Goal: Find specific page/section: Find specific page/section

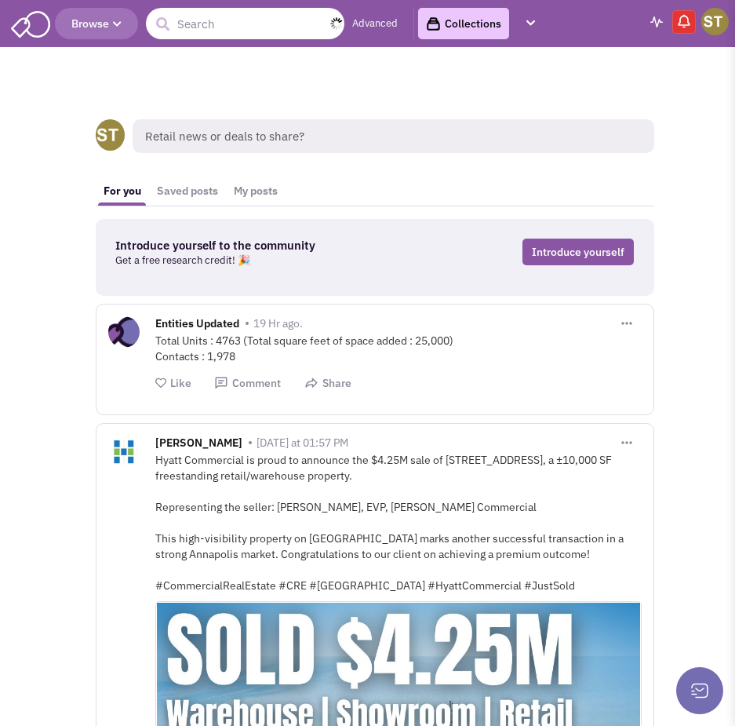
click at [194, 18] on input "text" at bounding box center [245, 23] width 198 height 31
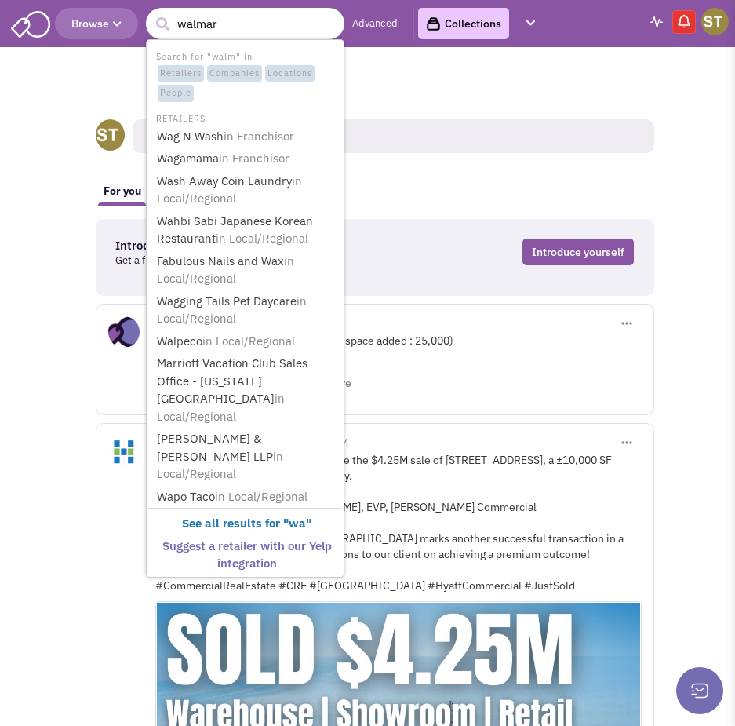
type input "walmart"
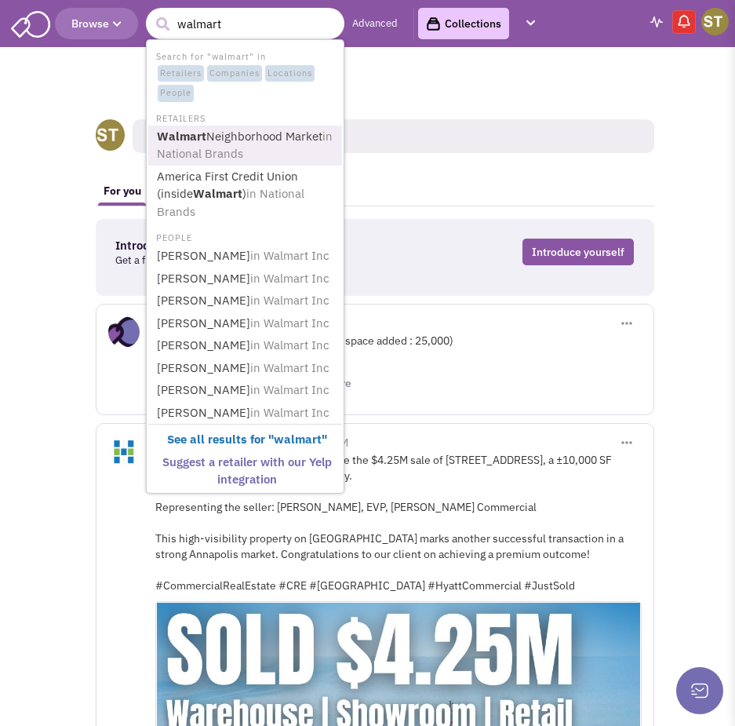
click at [220, 143] on link "Walmart Neighborhood Market in National Brands" at bounding box center [246, 145] width 189 height 38
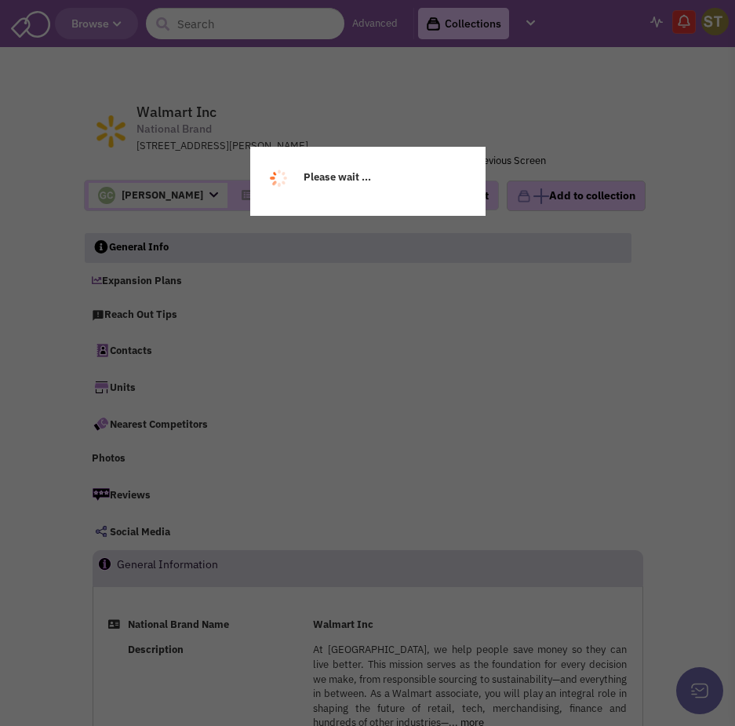
select select
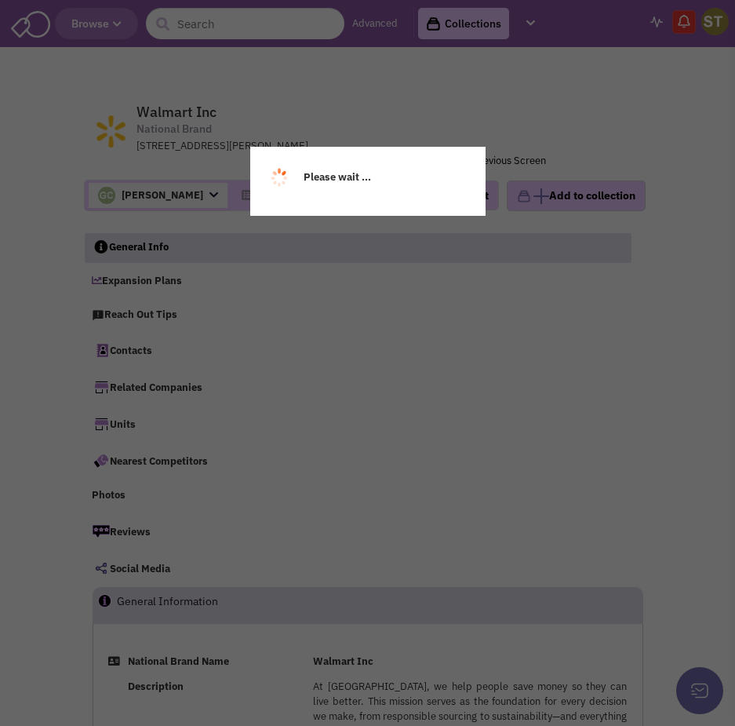
select select
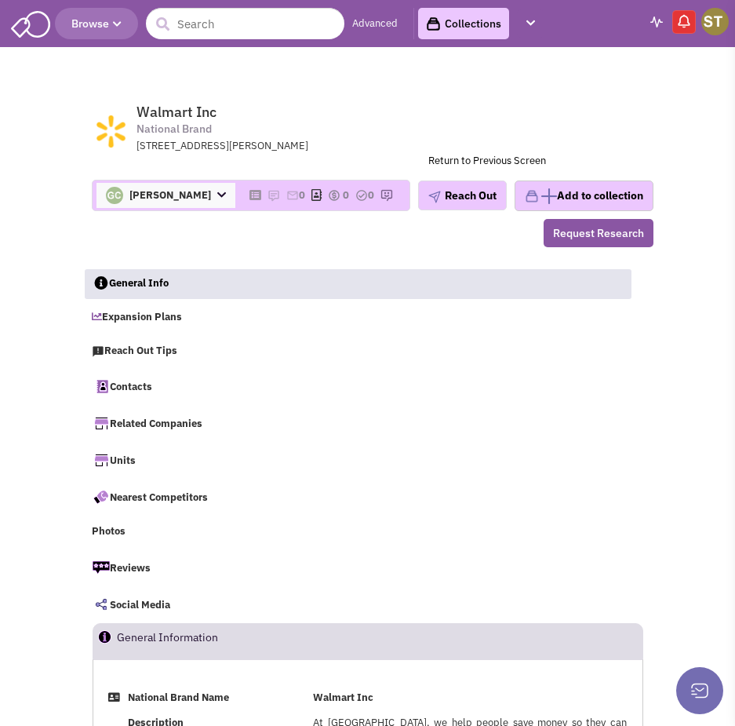
click at [142, 107] on span "Walmart Inc" at bounding box center [176, 112] width 80 height 18
click at [204, 143] on div "[STREET_ADDRESS][PERSON_NAME]" at bounding box center [340, 146] width 409 height 15
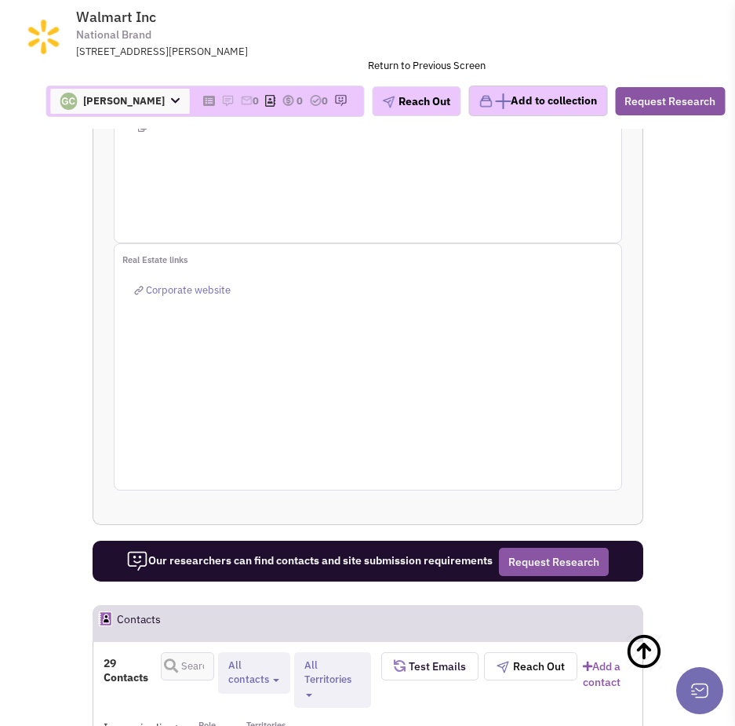
scroll to position [2590, 0]
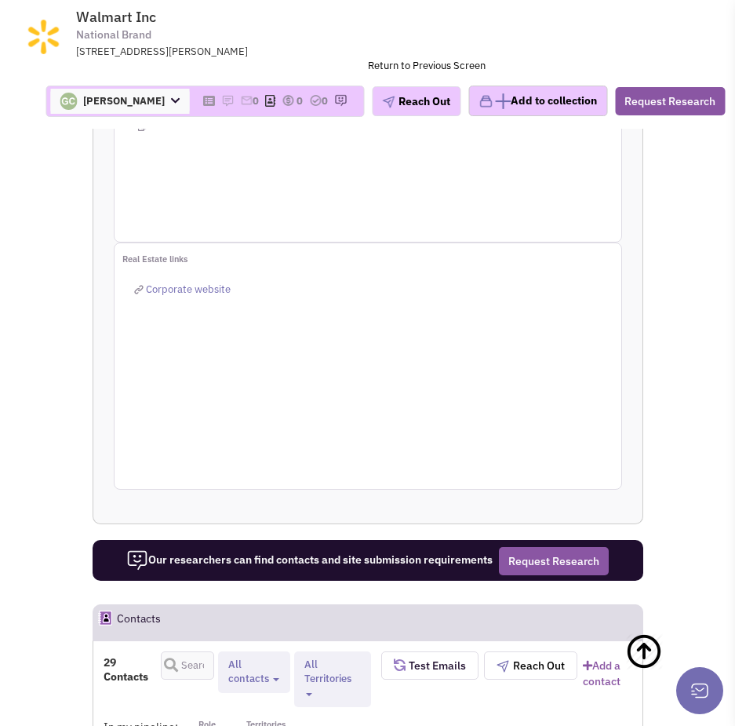
click at [240, 657] on button "All contacts" at bounding box center [254, 672] width 61 height 31
click at [243, 714] on span at bounding box center [241, 719] width 11 height 11
click at [240, 716] on input "Retailer contacts" at bounding box center [240, 716] width 0 height 0
select select "1"
click at [303, 657] on button "All Territories" at bounding box center [330, 672] width 67 height 31
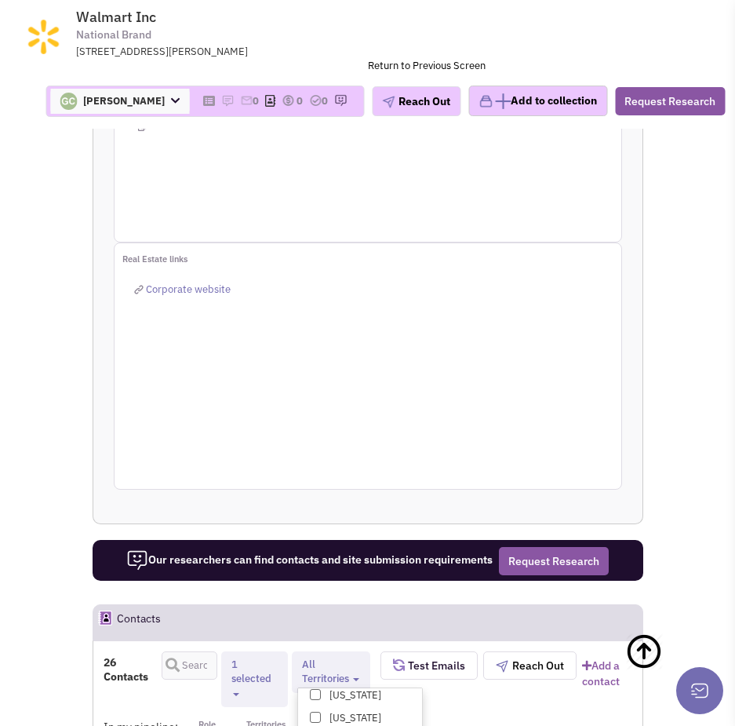
scroll to position [392, 0]
click at [310, 708] on span at bounding box center [315, 713] width 11 height 11
click at [314, 711] on input "[US_STATE]" at bounding box center [314, 711] width 0 height 0
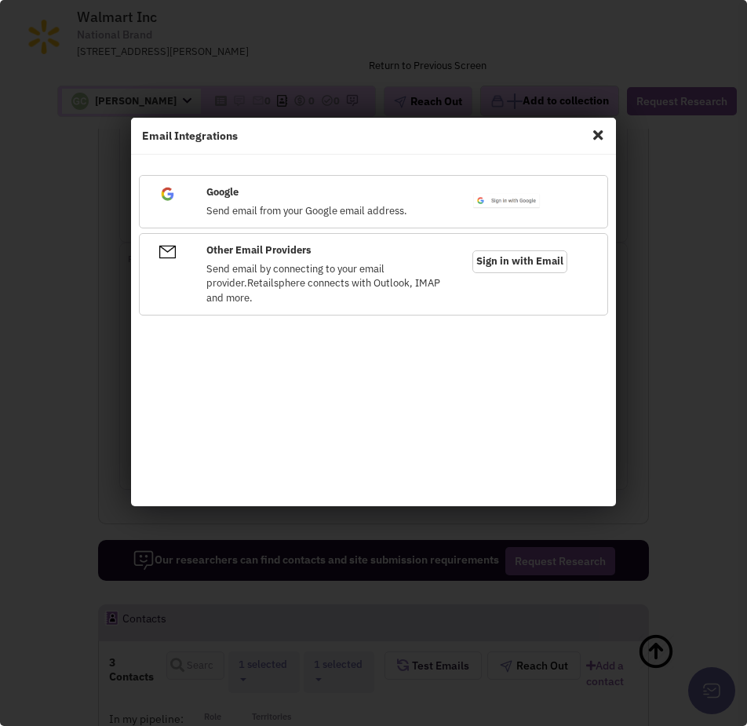
click at [599, 129] on span "Close" at bounding box center [598, 134] width 20 height 25
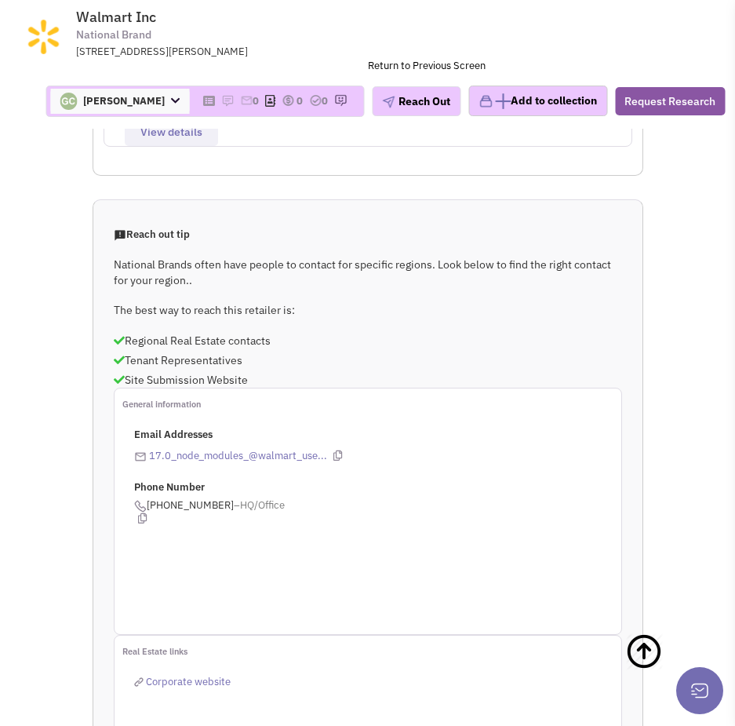
scroll to position [2433, 0]
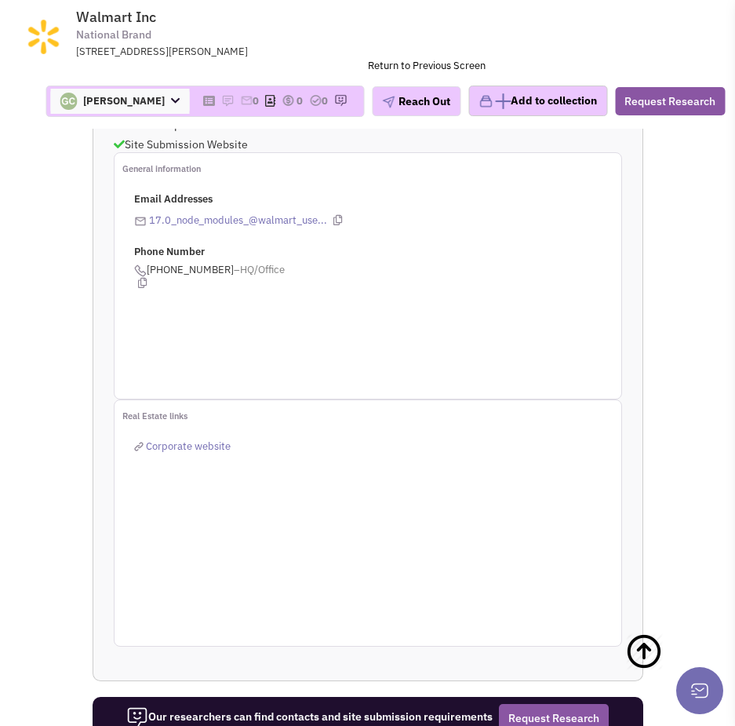
select select "GA"
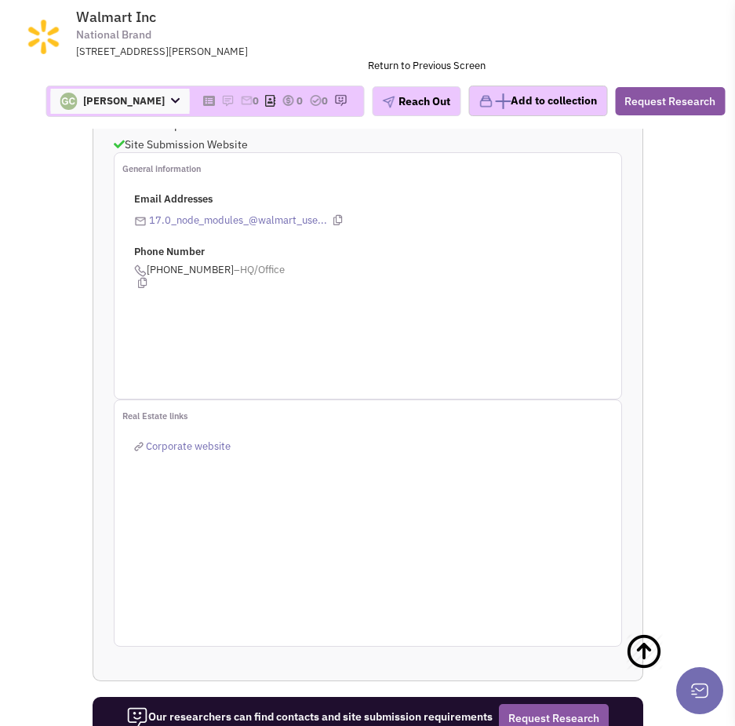
scroll to position [314, 0]
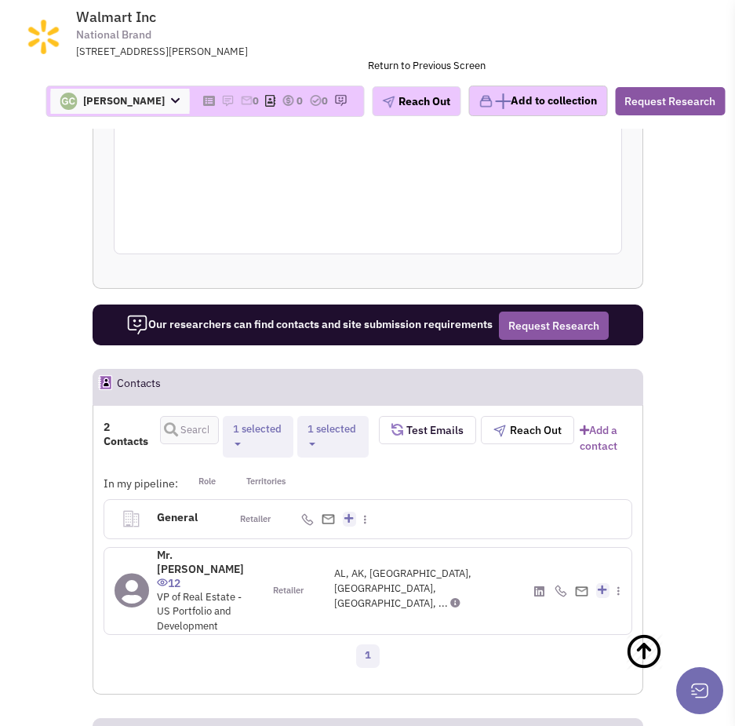
scroll to position [2747, 0]
